Goal: Transaction & Acquisition: Purchase product/service

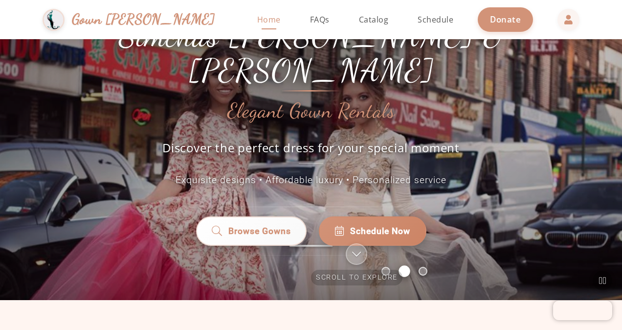
scroll to position [70, 0]
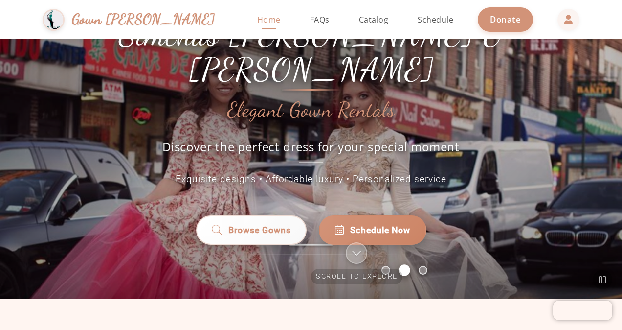
click at [263, 219] on link "Browse Gowns" at bounding box center [251, 229] width 111 height 29
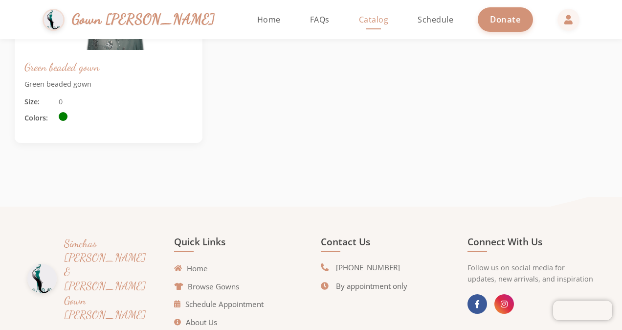
scroll to position [1084, 0]
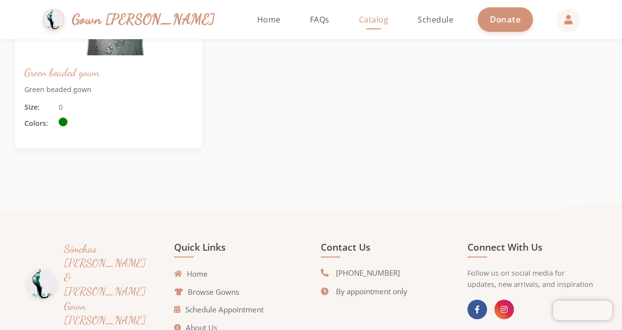
click at [220, 292] on link "Browse Gowns" at bounding box center [206, 291] width 65 height 11
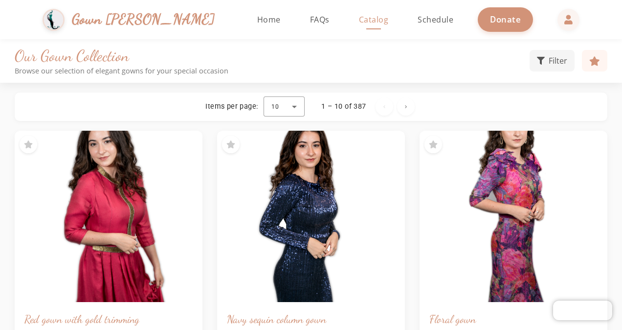
click at [295, 112] on div at bounding box center [284, 106] width 41 height 23
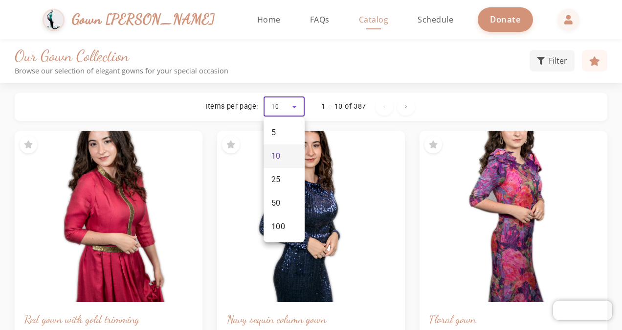
click at [277, 208] on span "50" at bounding box center [276, 203] width 9 height 12
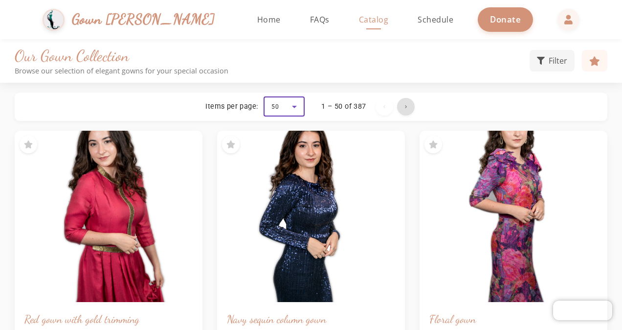
click at [408, 109] on span "Next page" at bounding box center [405, 106] width 23 height 23
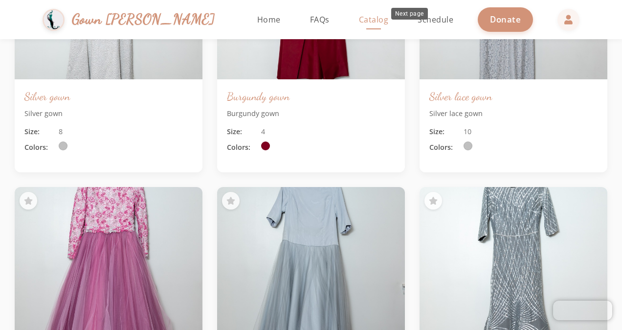
scroll to position [3854, 0]
